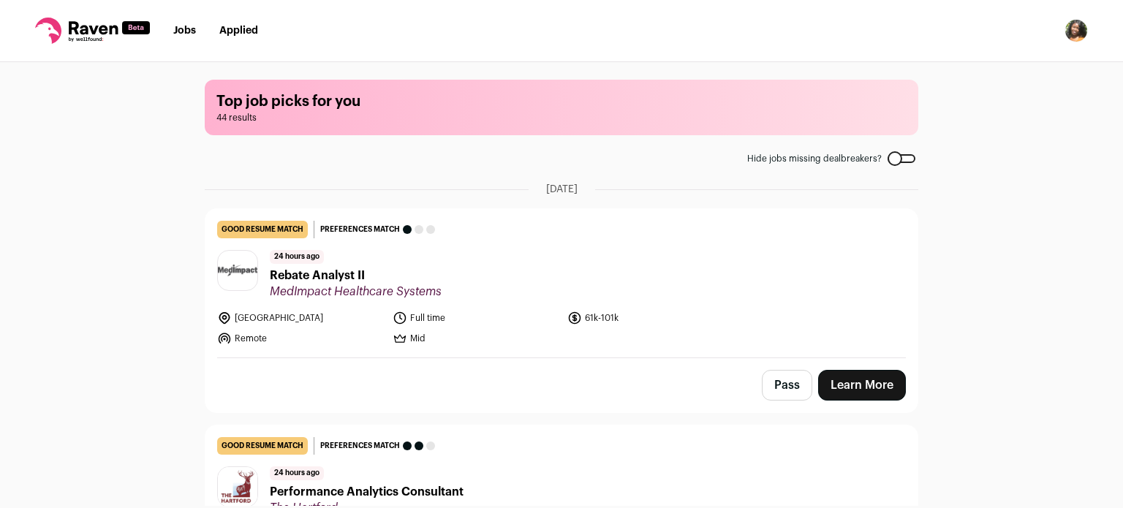
scroll to position [29, 0]
